Goal: Information Seeking & Learning: Learn about a topic

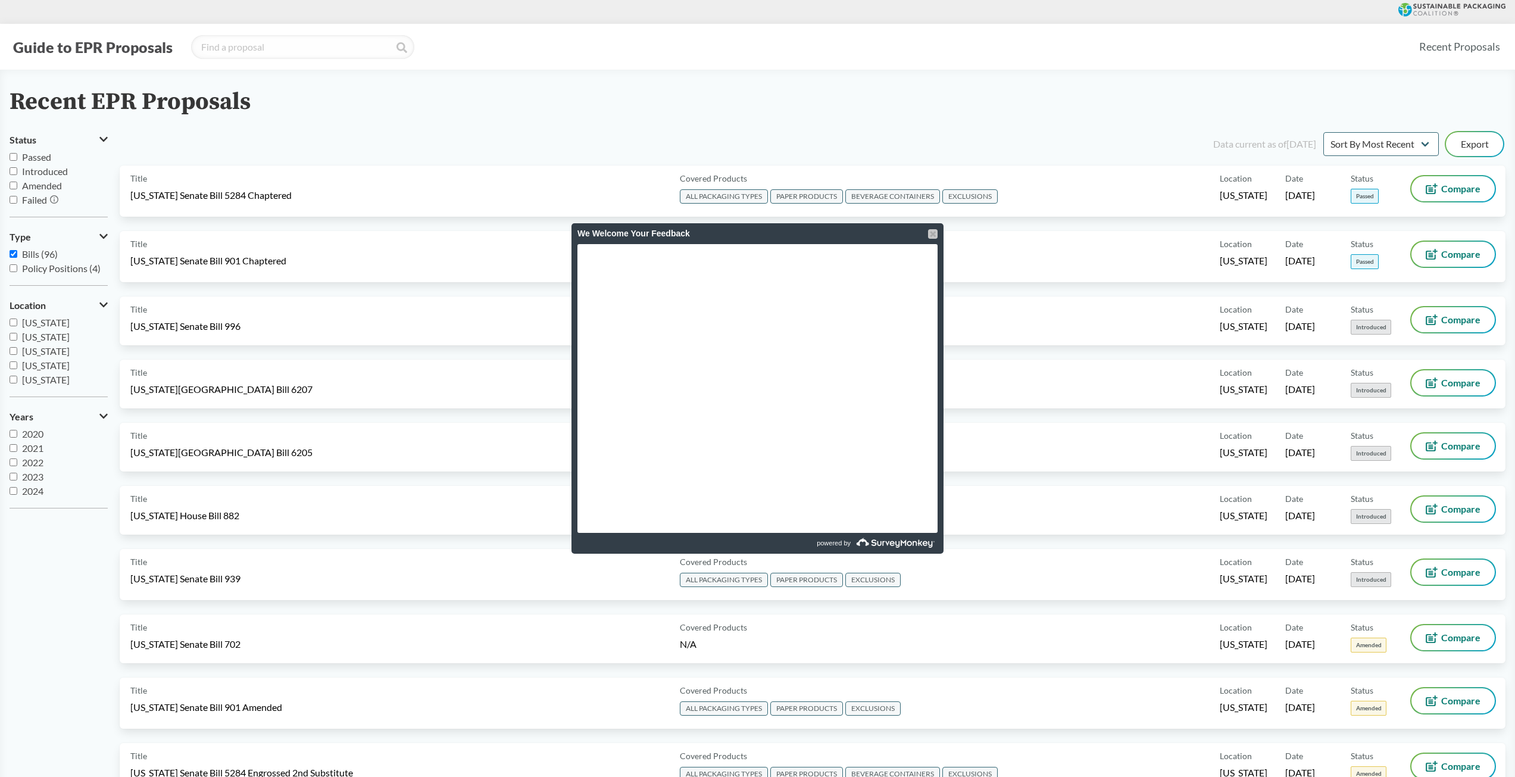
click at [934, 234] on div at bounding box center [933, 234] width 10 height 10
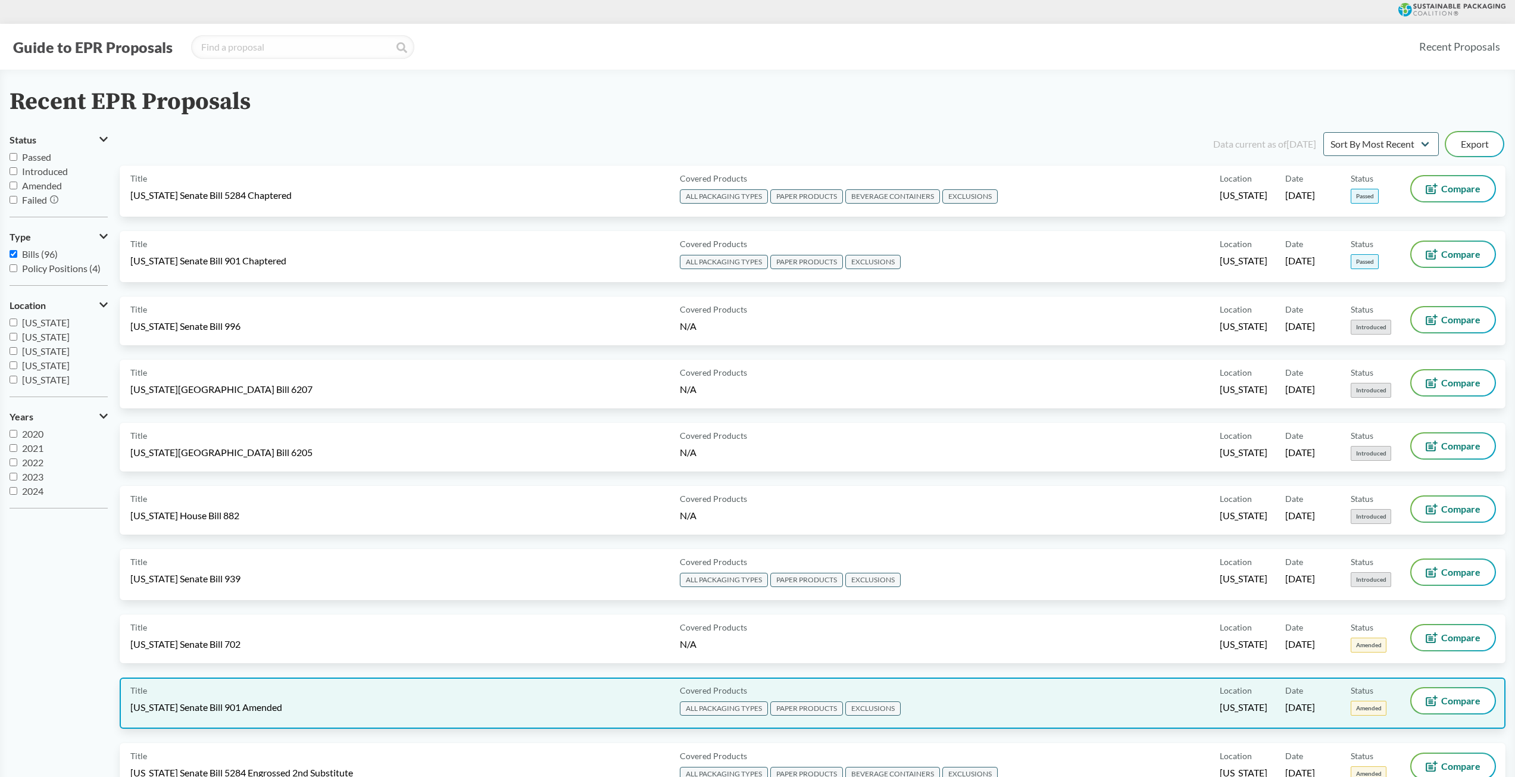
click at [277, 706] on span "[US_STATE] Senate Bill 901 Amended" at bounding box center [206, 706] width 152 height 13
